Goal: Information Seeking & Learning: Understand process/instructions

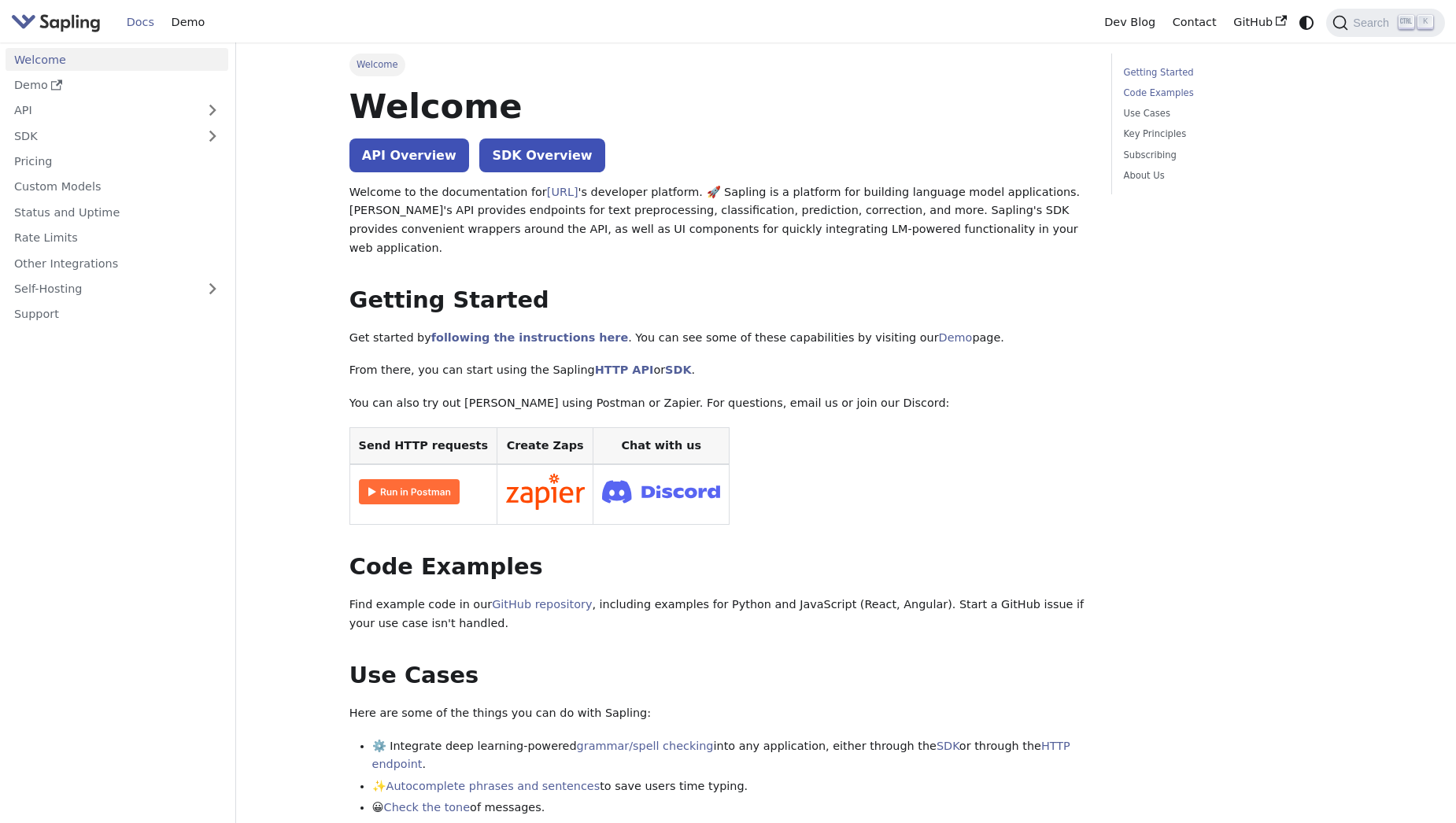
click at [1148, 91] on link "Code Examples" at bounding box center [1230, 94] width 213 height 15
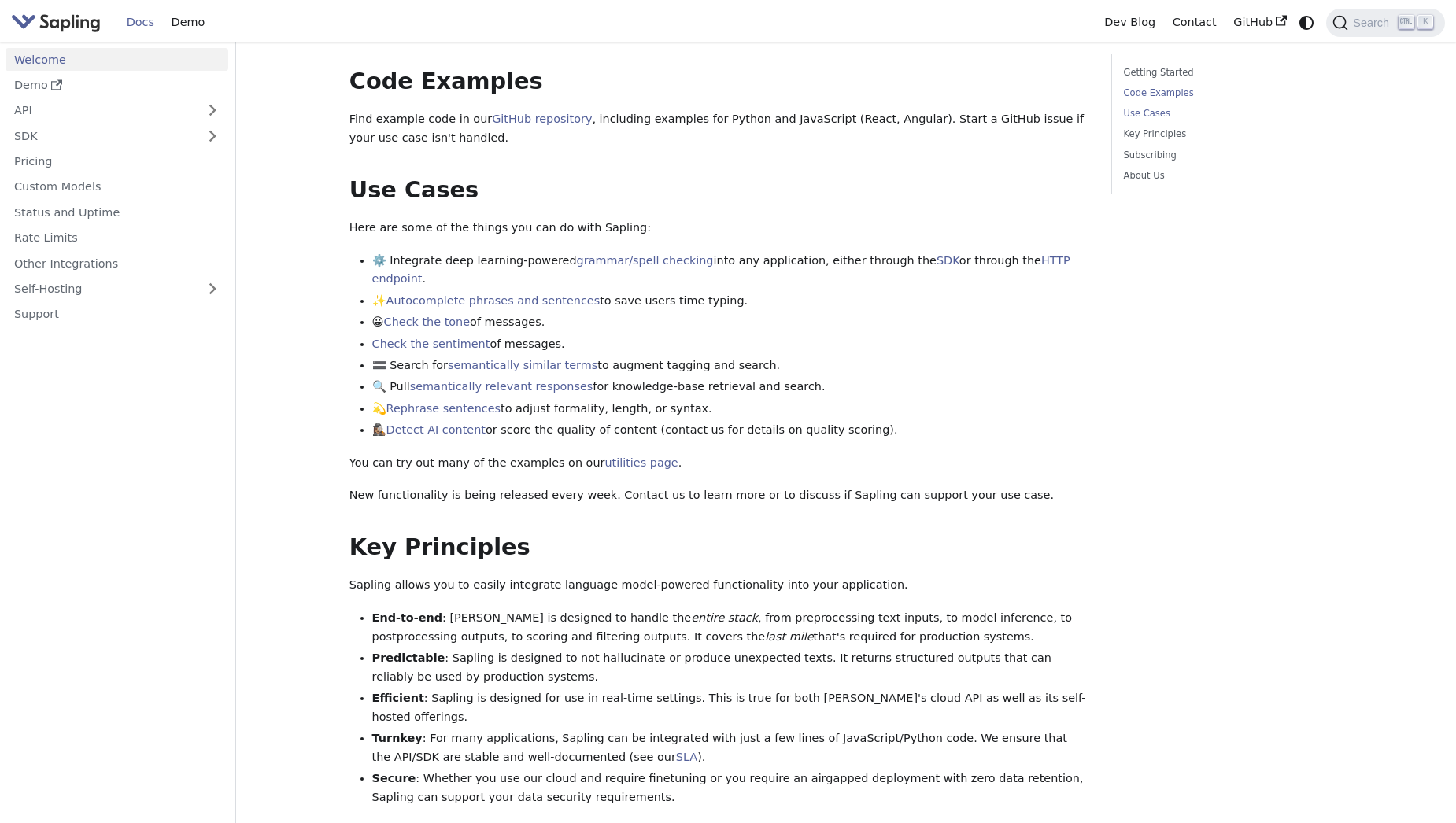
click at [1129, 119] on link "Use Cases" at bounding box center [1230, 114] width 213 height 15
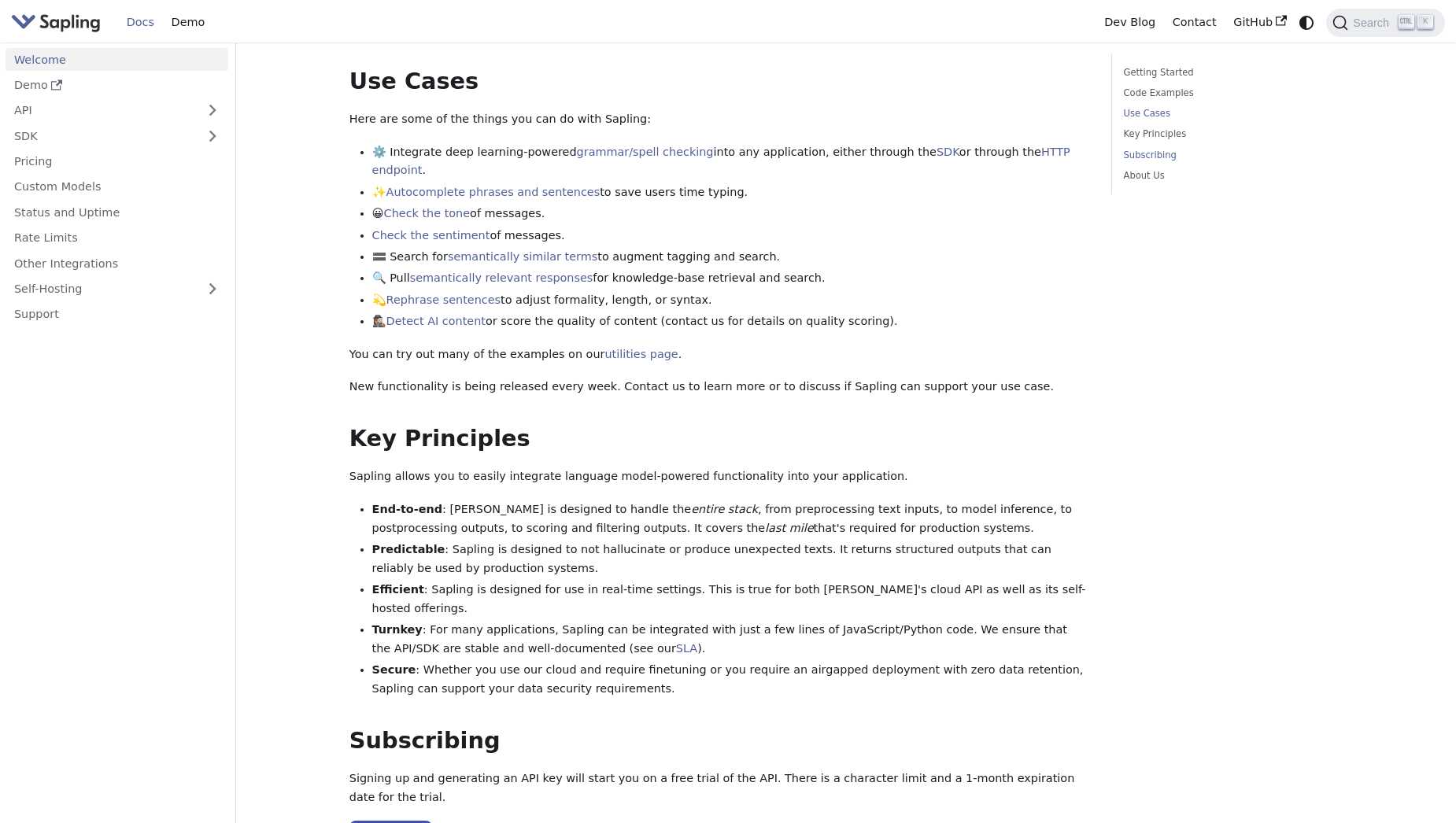
click at [1144, 157] on link "Subscribing" at bounding box center [1230, 155] width 213 height 15
